Goal: Information Seeking & Learning: Learn about a topic

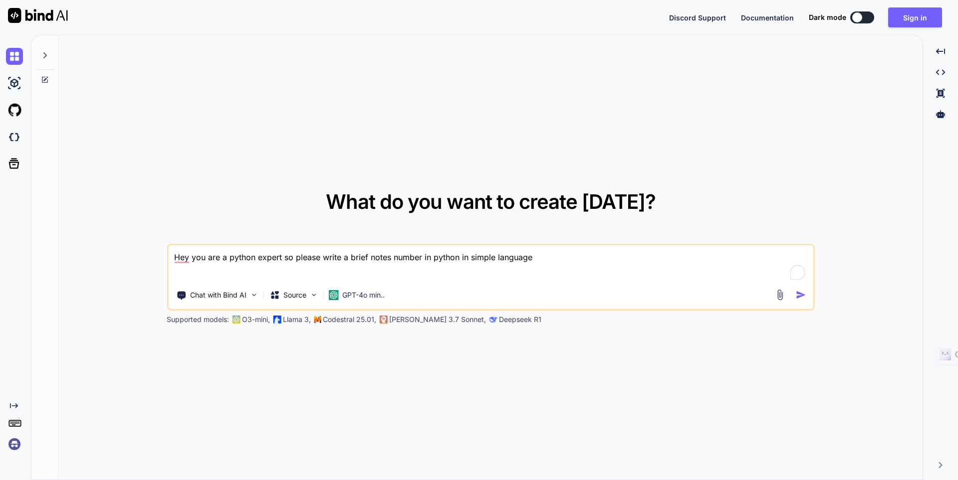
type textarea "x"
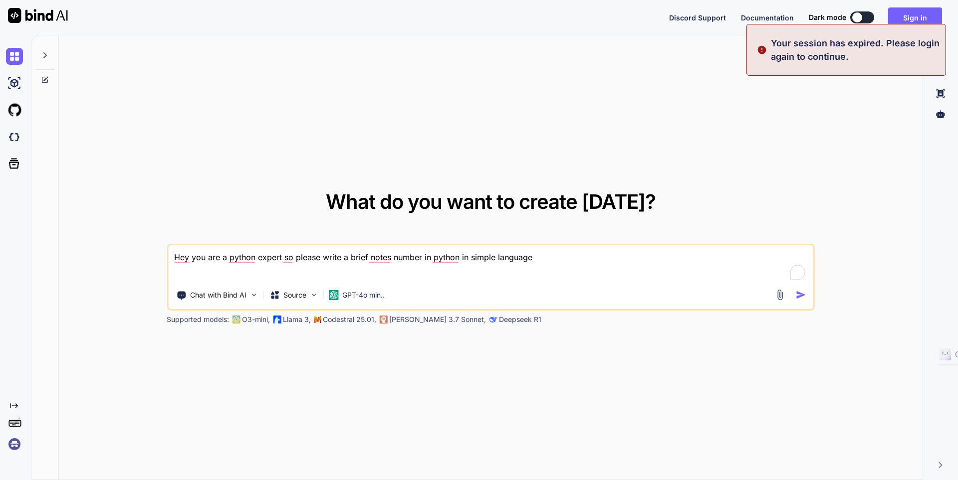
click at [919, 24] on div "Your session has expired. Please login again to continue." at bounding box center [846, 50] width 200 height 52
click at [915, 19] on button "Sign in" at bounding box center [915, 17] width 54 height 20
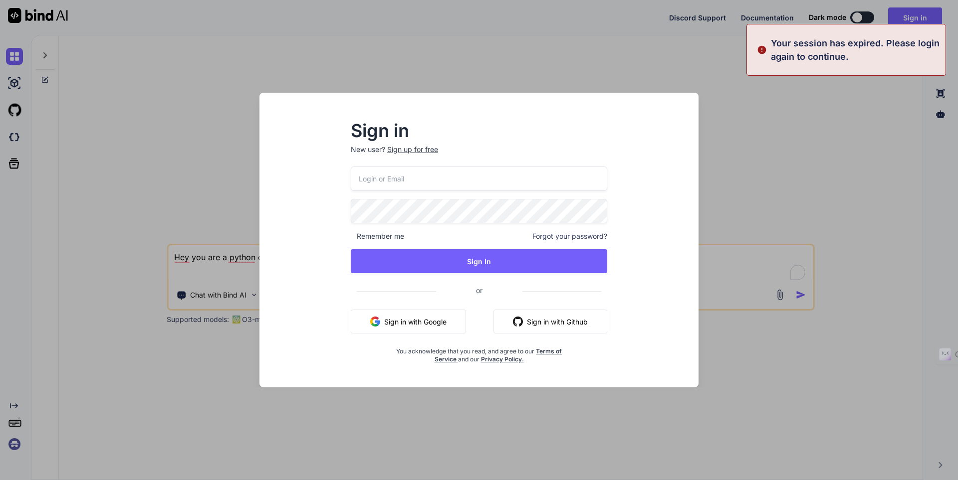
type input "[EMAIL_ADDRESS][DOMAIN_NAME]"
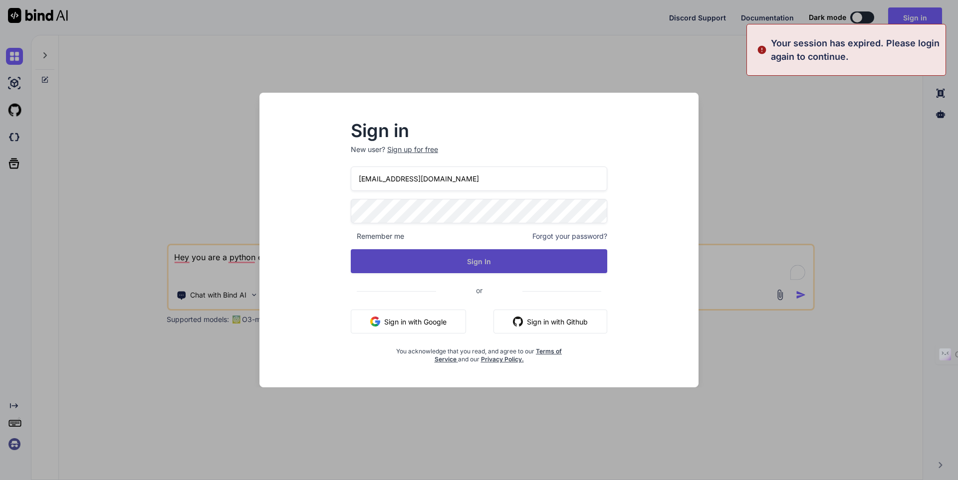
click at [451, 258] on button "Sign In" at bounding box center [479, 261] width 256 height 24
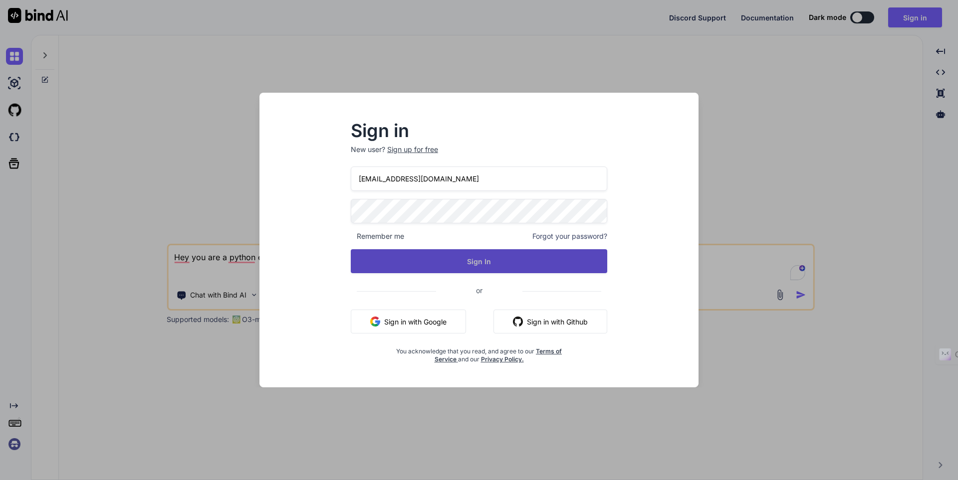
click at [476, 261] on button "Sign In" at bounding box center [479, 261] width 256 height 24
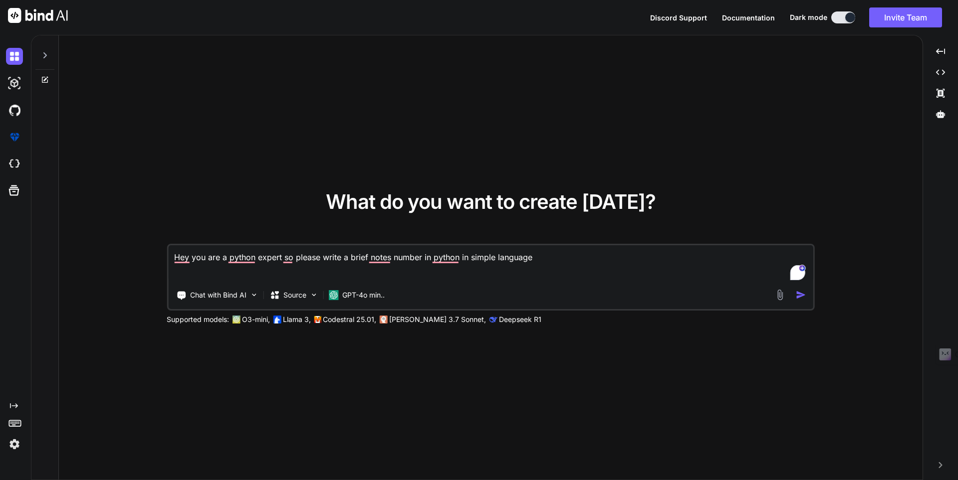
click at [571, 260] on textarea "Hey you are a python expert so please write a brief notes number in python in s…" at bounding box center [490, 263] width 645 height 37
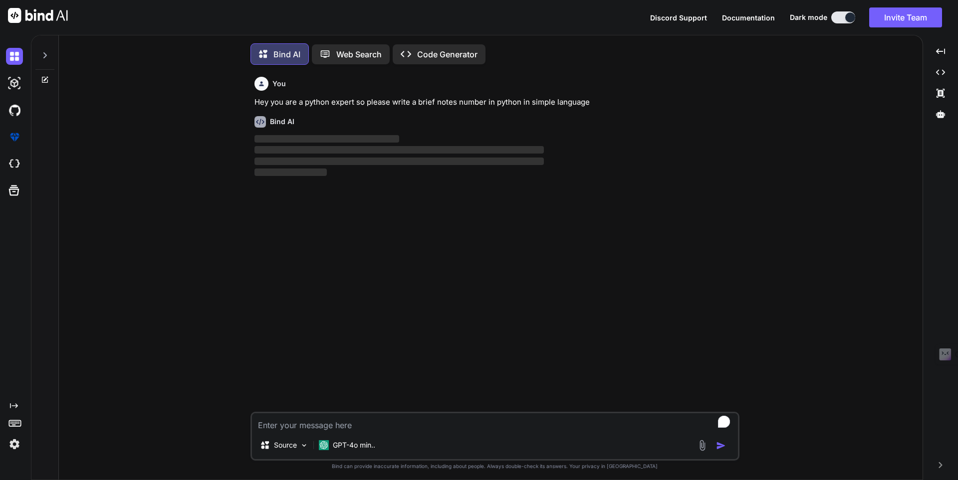
scroll to position [5, 0]
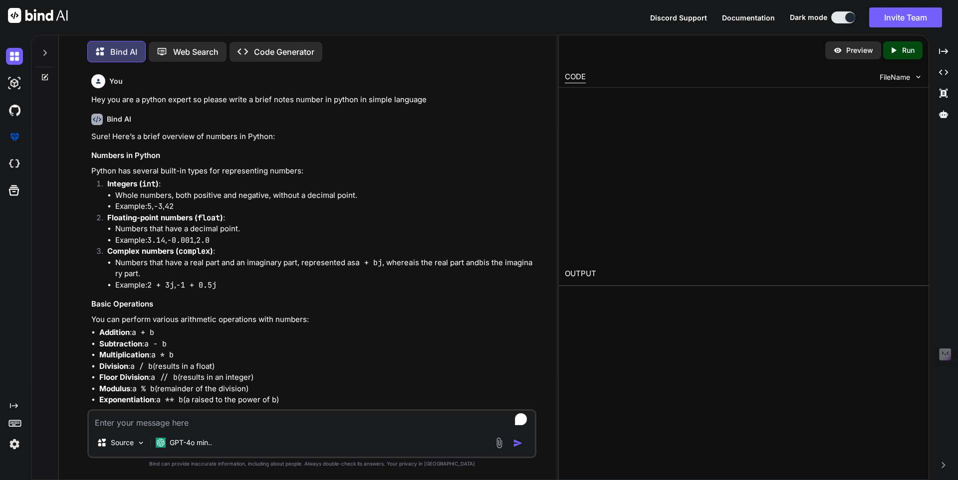
type textarea "x"
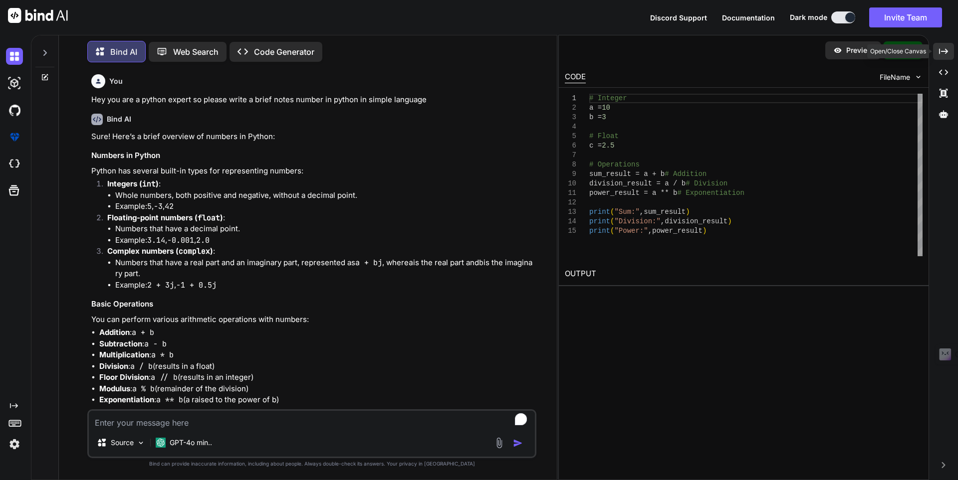
click at [941, 49] on icon "Created with Pixso." at bounding box center [943, 51] width 9 height 9
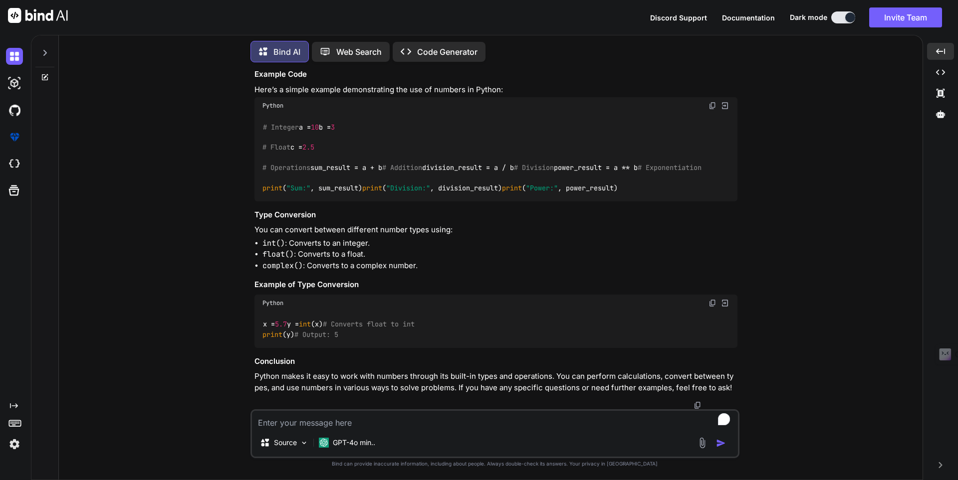
scroll to position [425, 0]
click at [363, 416] on textarea "To enrich screen reader interactions, please activate Accessibility in Grammarl…" at bounding box center [495, 420] width 486 height 18
click at [338, 421] on textarea "To enrich screen reader interactions, please activate Accessibility in Grammarl…" at bounding box center [495, 420] width 486 height 18
paste textarea "You are a expert in database can you preapare the notes for MSQL basic to advan…"
click at [338, 421] on textarea "You are a expert in database can you preapare the notes for MSQL basic to advan…" at bounding box center [495, 420] width 486 height 18
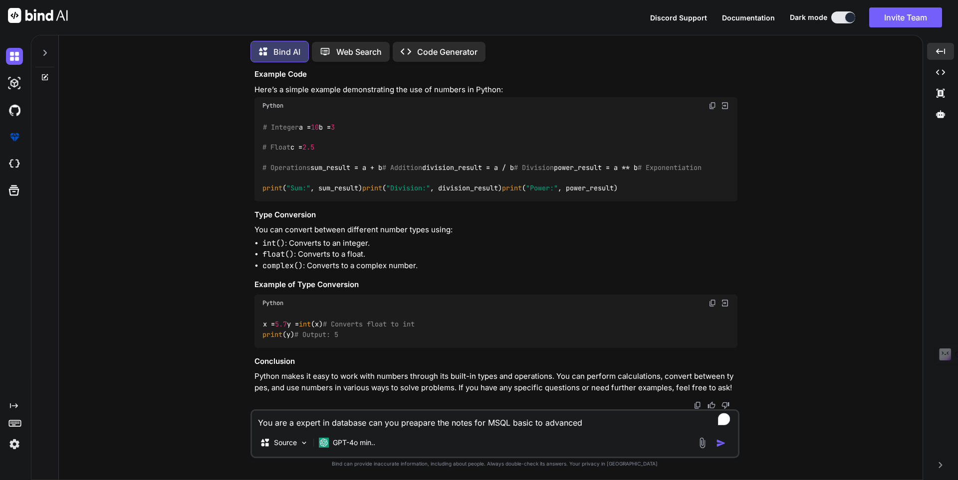
type textarea "You are a expert in database can you preapare the notes for MSQL basic to advan…"
click at [533, 406] on div at bounding box center [495, 406] width 483 height 8
click at [602, 420] on textarea "You are a expert in database can you preapare the notes for MSQL basic to advan…" at bounding box center [495, 420] width 486 height 18
click at [42, 74] on icon at bounding box center [45, 77] width 6 height 6
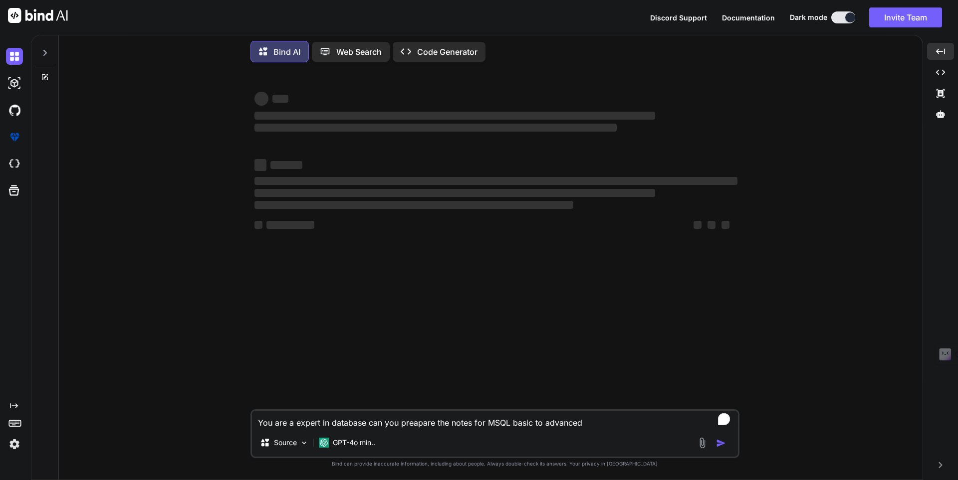
scroll to position [0, 0]
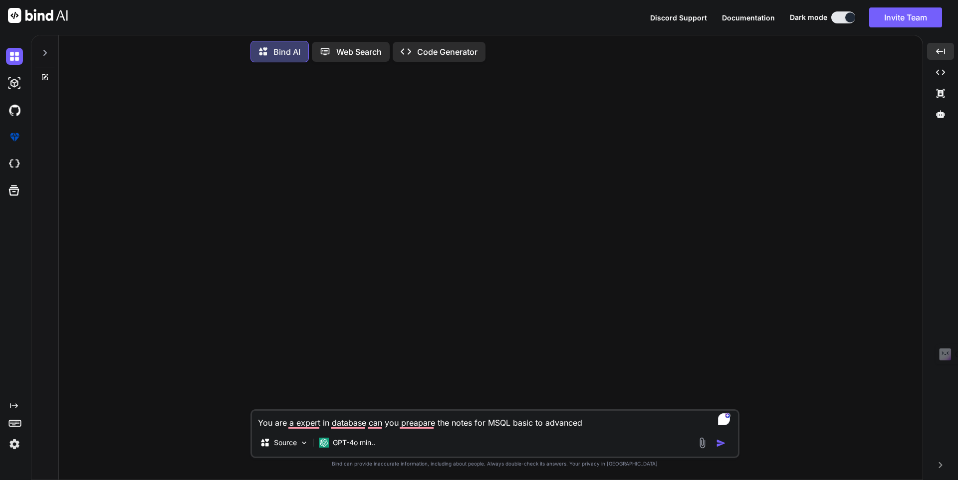
click at [722, 443] on img "button" at bounding box center [721, 443] width 10 height 10
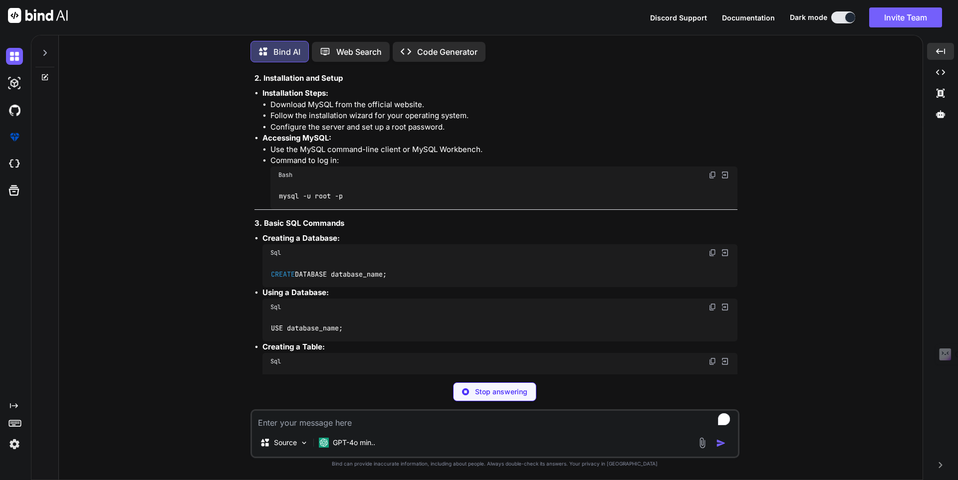
scroll to position [249, 0]
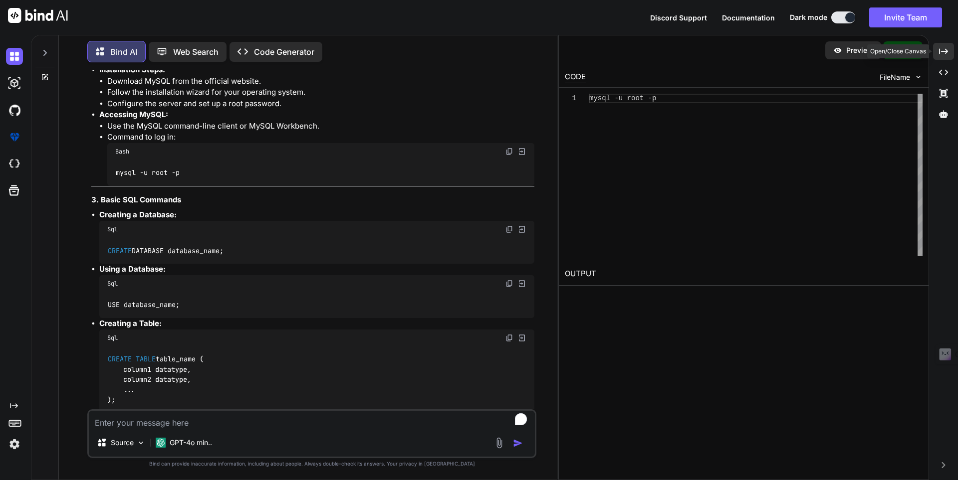
click at [949, 57] on div "Created with Pixso." at bounding box center [943, 51] width 21 height 17
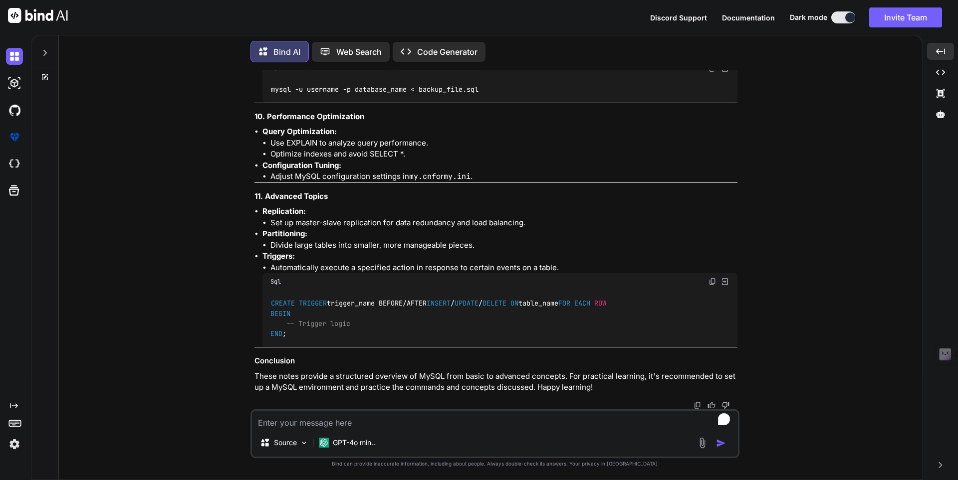
scroll to position [1759, 0]
click at [321, 422] on textarea "To enrich screen reader interactions, please activate Accessibility in Grammarl…" at bounding box center [495, 420] width 486 height 18
type textarea "Opreators in mY SQl"
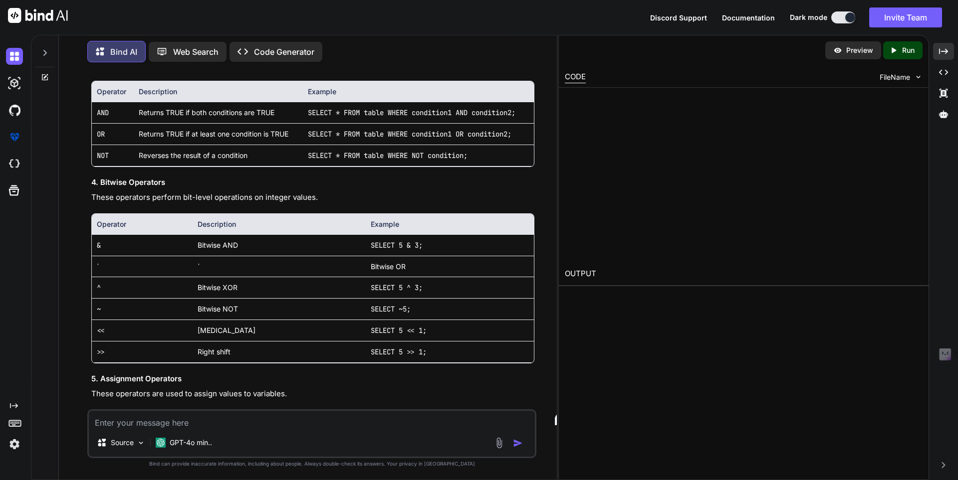
scroll to position [2624, 0]
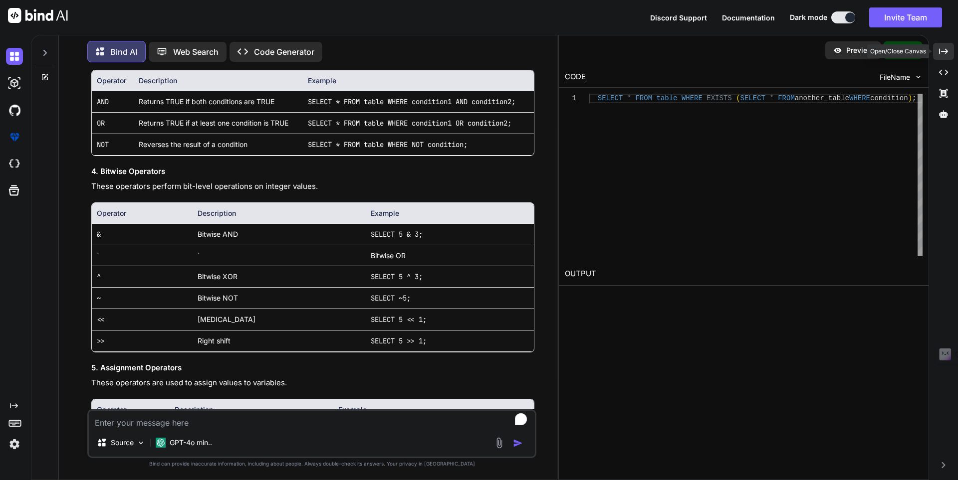
click at [945, 50] on icon at bounding box center [943, 50] width 9 height 5
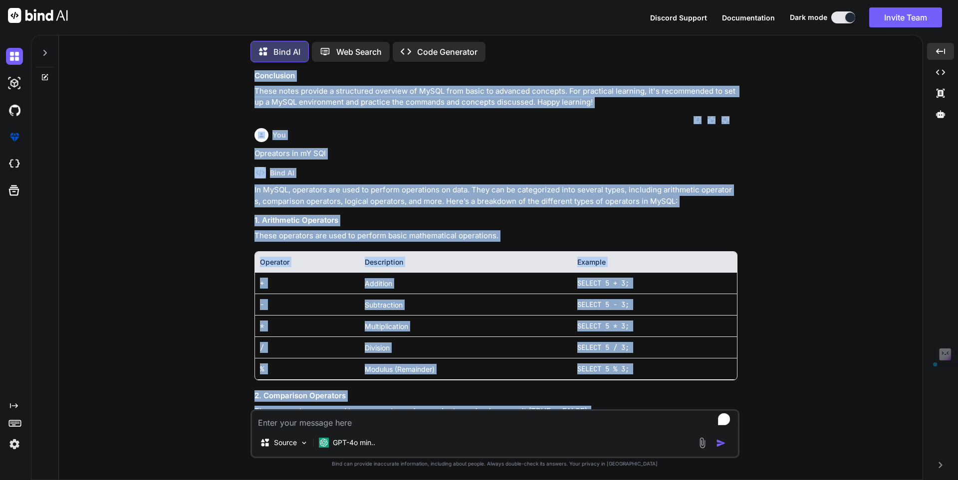
scroll to position [1982, 0]
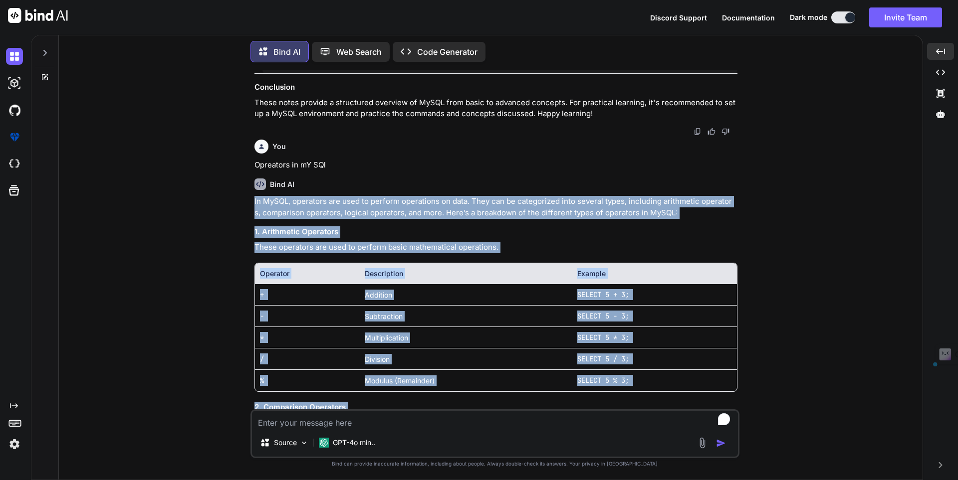
drag, startPoint x: 600, startPoint y: 333, endPoint x: 247, endPoint y: 255, distance: 361.1
click at [247, 255] on div "You You are a expert in database can you preapare the notes for MSQL basic to a…" at bounding box center [494, 275] width 855 height 410
copy div "Lo IpSUM, dolorsita con adip el seddoei temporinci ut labo. Etdo mag al enimadm…"
